Goal: Task Accomplishment & Management: Use online tool/utility

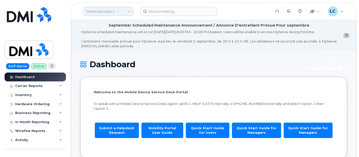
click at [124, 11] on link "Demo Account 1" at bounding box center [108, 11] width 51 height 9
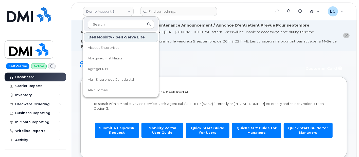
click at [118, 21] on input at bounding box center [121, 24] width 66 height 9
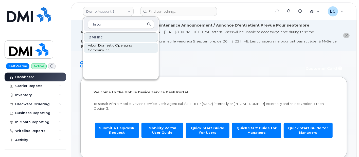
type input "hilton"
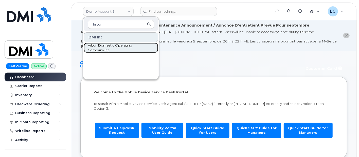
click at [108, 48] on span "Hilton Domestic Operating Company Inc" at bounding box center [117, 48] width 58 height 10
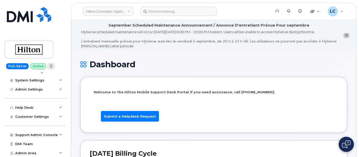
scroll to position [69, 0]
click at [28, 118] on span "Customer Settings" at bounding box center [32, 117] width 34 height 4
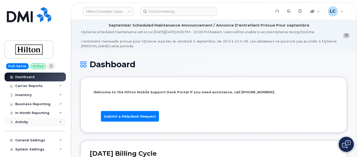
scroll to position [0, 0]
click at [44, 96] on div "Inventory" at bounding box center [35, 95] width 61 height 9
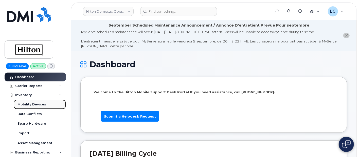
click at [39, 108] on link "Mobility Devices" at bounding box center [39, 105] width 52 height 10
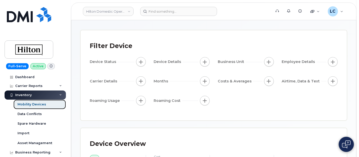
scroll to position [19, 0]
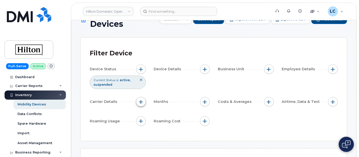
click at [142, 100] on span "button" at bounding box center [141, 102] width 4 height 4
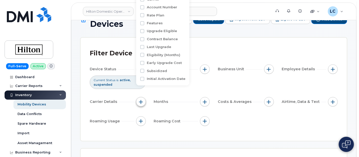
click at [142, 97] on button "button" at bounding box center [141, 102] width 10 height 10
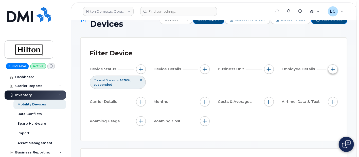
click at [333, 67] on span "button" at bounding box center [333, 69] width 4 height 4
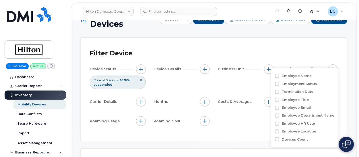
click at [311, 117] on label "Employee Department Name" at bounding box center [308, 115] width 53 height 5
click at [279, 117] on input "Employee Department Name" at bounding box center [277, 116] width 4 height 4
checkbox input "true"
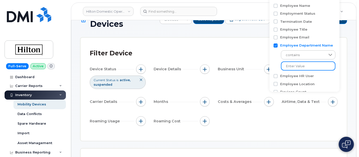
click at [295, 65] on input at bounding box center [308, 66] width 55 height 9
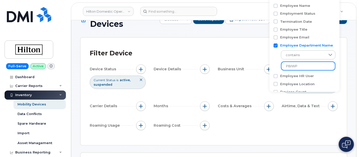
type input "PBIWP"
click at [219, 38] on div "Filter Device Device Status Current Status is active suspended Device Details B…" at bounding box center [214, 92] width 266 height 108
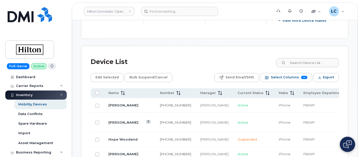
scroll to position [248, 0]
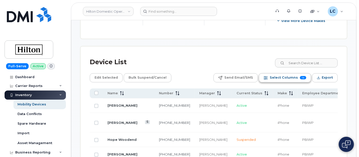
click at [298, 76] on span "Select Columns" at bounding box center [284, 78] width 28 height 8
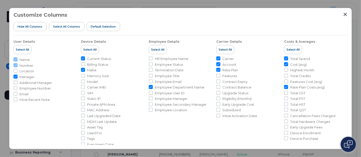
click at [27, 77] on span "Manager" at bounding box center [27, 77] width 15 height 5
click at [17, 77] on input "Manager" at bounding box center [15, 77] width 4 height 4
checkbox input "false"
click at [84, 81] on input "Model" at bounding box center [83, 82] width 4 height 4
checkbox input "true"
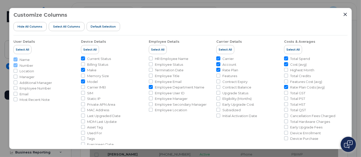
click at [96, 89] on span "Carrier IMEI" at bounding box center [96, 87] width 19 height 5
click at [85, 89] on input "Carrier IMEI" at bounding box center [83, 87] width 4 height 4
checkbox input "true"
click at [91, 91] on span "SIM" at bounding box center [90, 93] width 6 height 5
click at [85, 91] on input "SIM" at bounding box center [83, 93] width 4 height 4
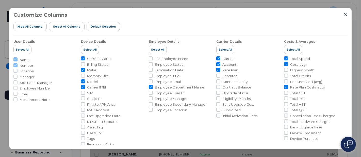
checkbox input "true"
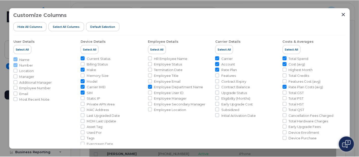
scroll to position [145, 0]
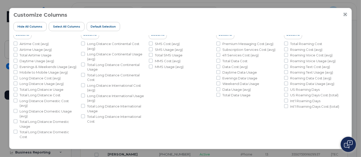
click at [346, 15] on icon "Close" at bounding box center [344, 14] width 3 height 3
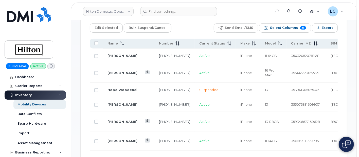
scroll to position [298, 0]
click at [331, 24] on span "Export" at bounding box center [327, 28] width 11 height 8
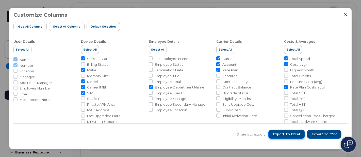
click at [297, 135] on span "Export to Excel" at bounding box center [286, 134] width 27 height 5
click at [232, 127] on div "43 items to export Export to Excel Export to CSV" at bounding box center [180, 135] width 334 height 22
click at [347, 16] on div at bounding box center [345, 14] width 5 height 5
click at [346, 15] on icon "Close" at bounding box center [345, 14] width 4 height 4
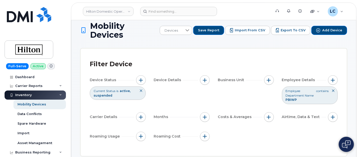
scroll to position [8, 0]
click at [332, 79] on span "button" at bounding box center [333, 81] width 4 height 4
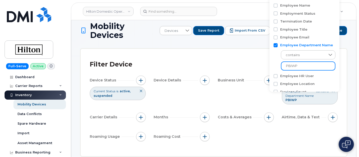
drag, startPoint x: 303, startPoint y: 64, endPoint x: 284, endPoint y: 63, distance: 18.8
click at [284, 63] on input "PBIWP" at bounding box center [308, 66] width 55 height 9
paste input "JHMGW"
drag, startPoint x: 284, startPoint y: 63, endPoint x: 345, endPoint y: 69, distance: 61.6
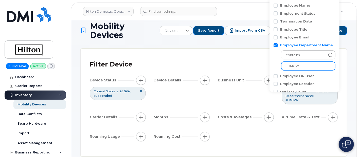
type input "JHMGW"
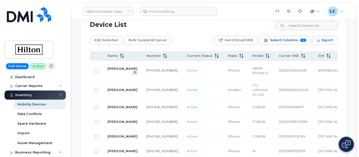
scroll to position [286, 0]
click at [292, 37] on span "Select Columns" at bounding box center [284, 41] width 28 height 8
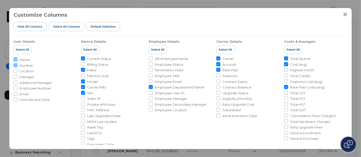
click at [344, 13] on icon "Close" at bounding box center [344, 14] width 3 height 3
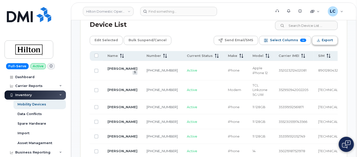
click at [326, 37] on span "Export" at bounding box center [327, 41] width 11 height 8
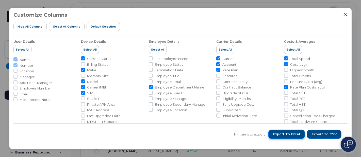
click at [296, 136] on span "Export to Excel" at bounding box center [286, 134] width 27 height 5
click at [344, 14] on icon "Close" at bounding box center [345, 14] width 4 height 4
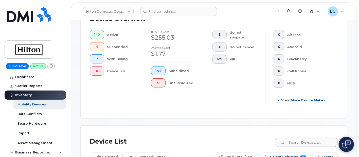
scroll to position [169, 0]
